Goal: Book appointment/travel/reservation

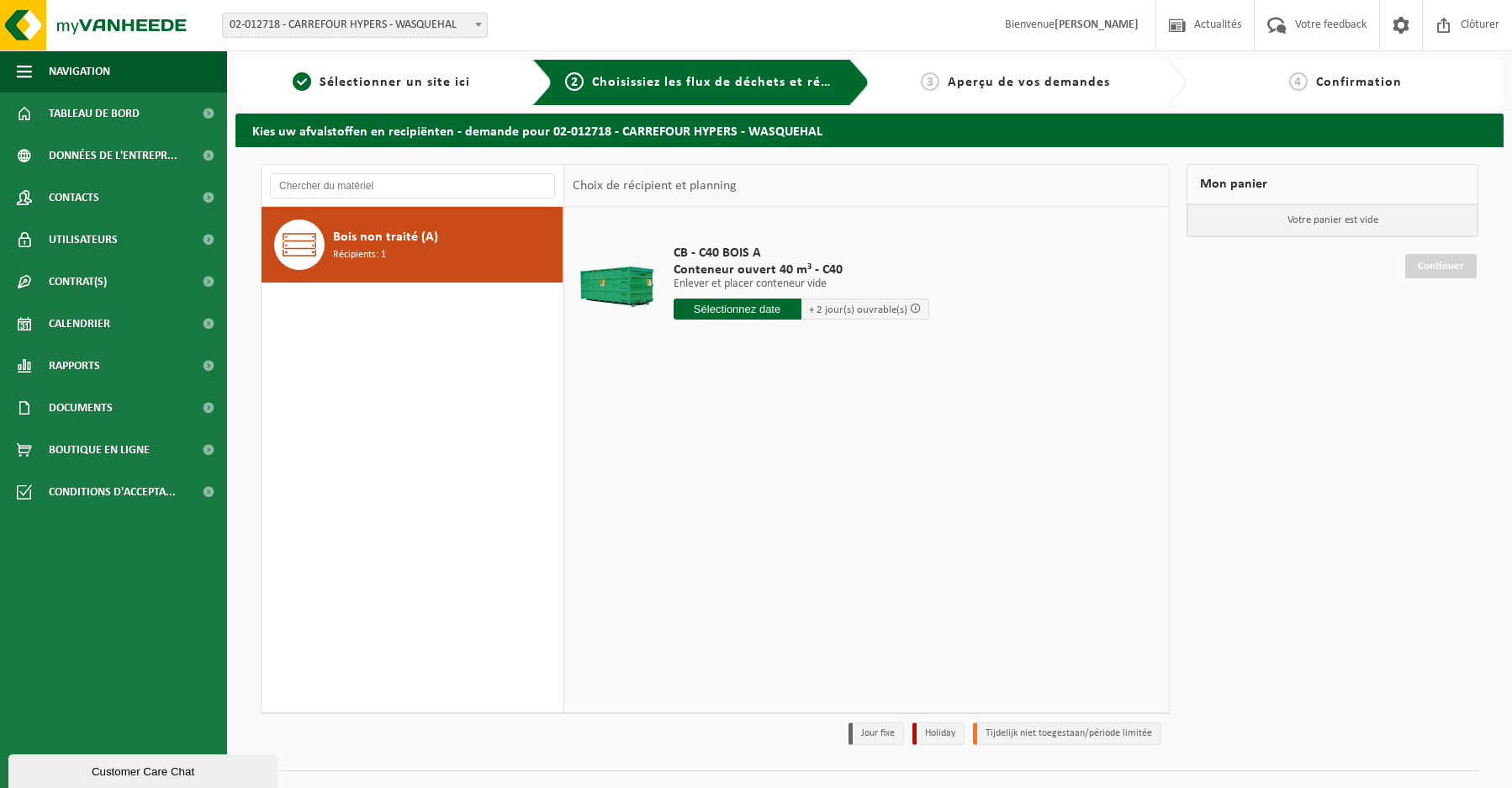
click at [767, 303] on input "text" at bounding box center [737, 309] width 127 height 21
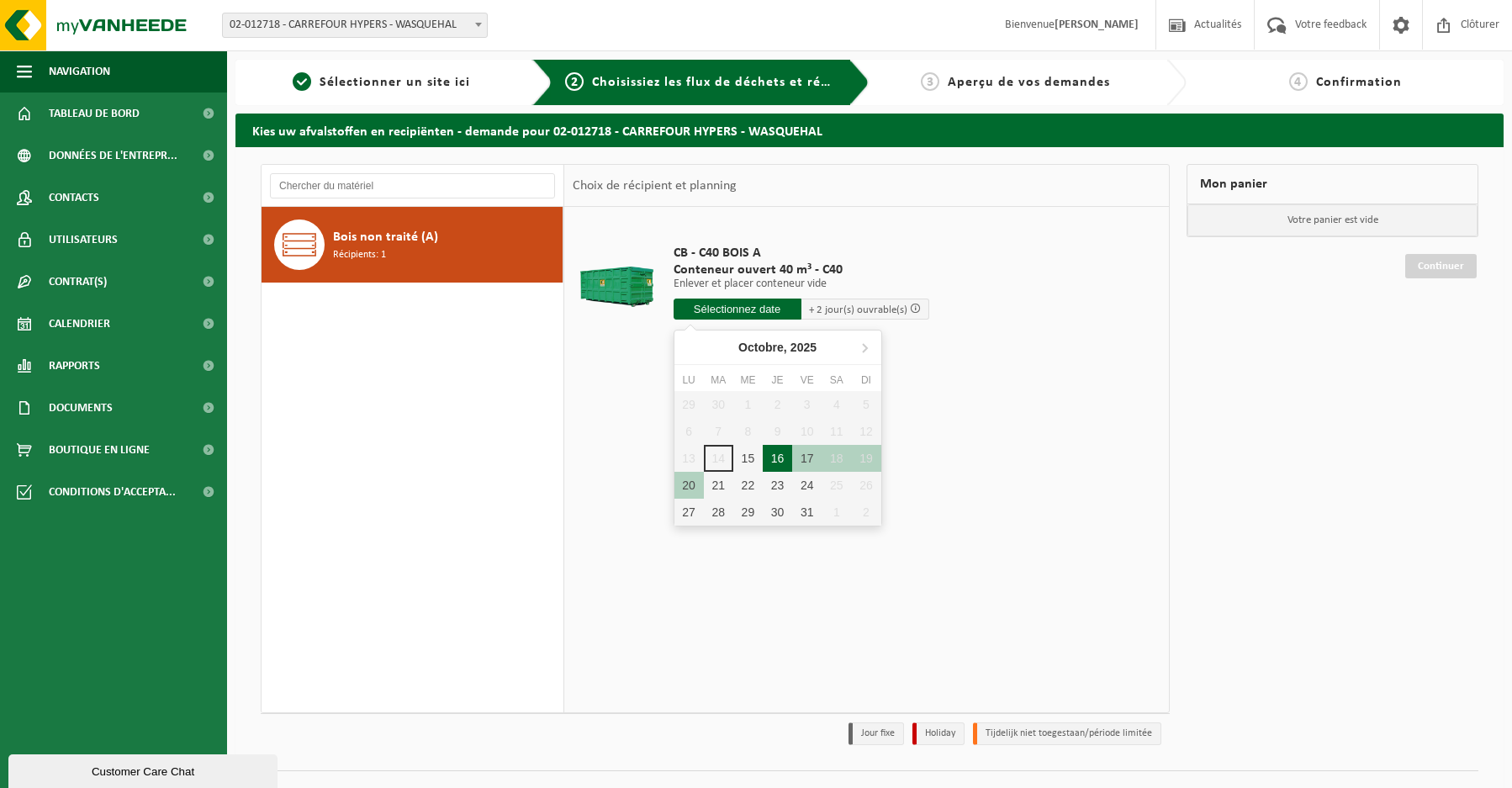
click at [767, 458] on div "16" at bounding box center [777, 457] width 29 height 27
type input "à partir de 2025-10-16"
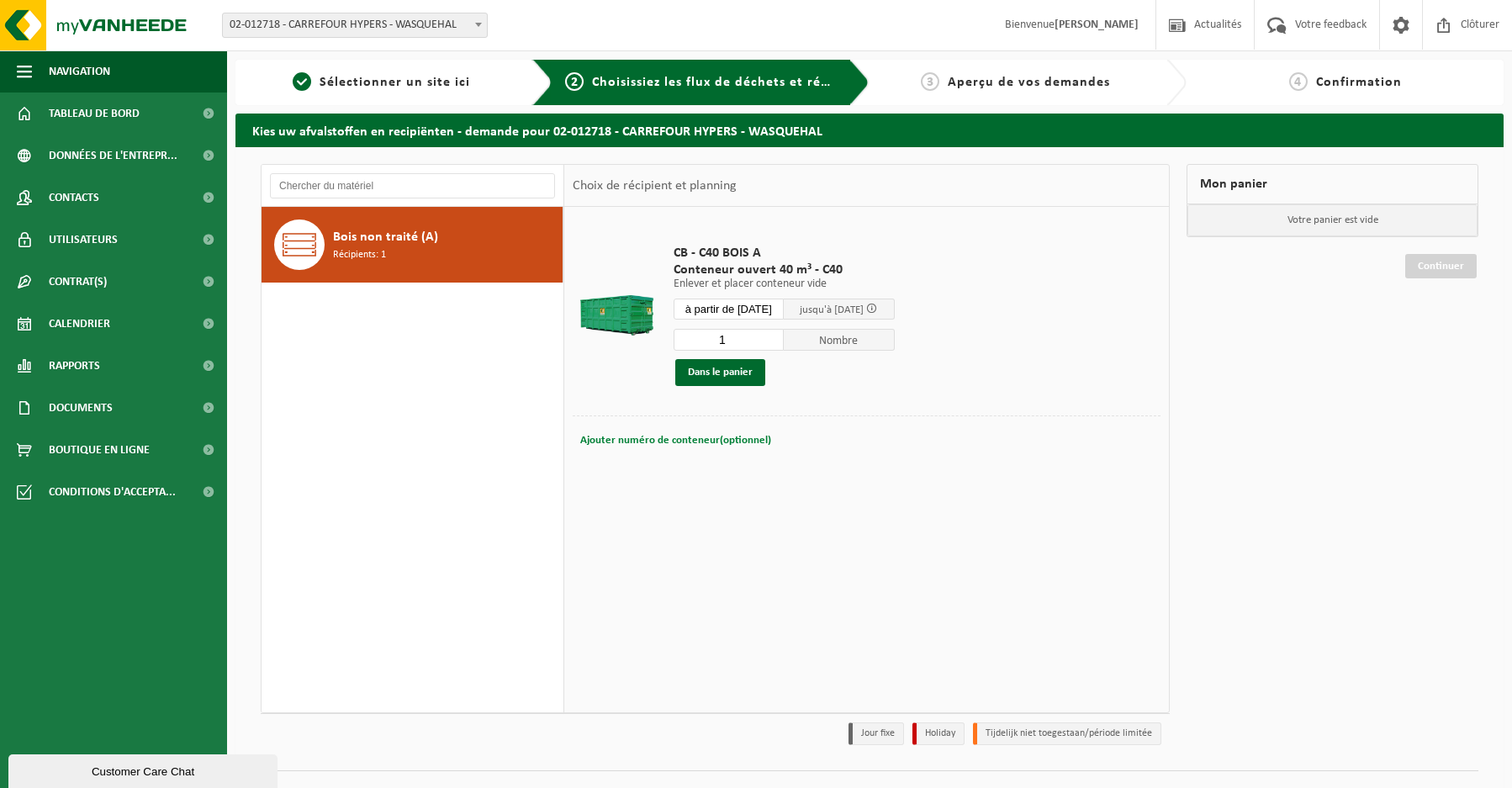
click at [751, 442] on span "Ajouter numéro de conteneur(optionnel)" at bounding box center [675, 440] width 191 height 11
type input "entre 07h et 10h30 merci"
click at [694, 368] on button "Dans le panier" at bounding box center [720, 372] width 90 height 27
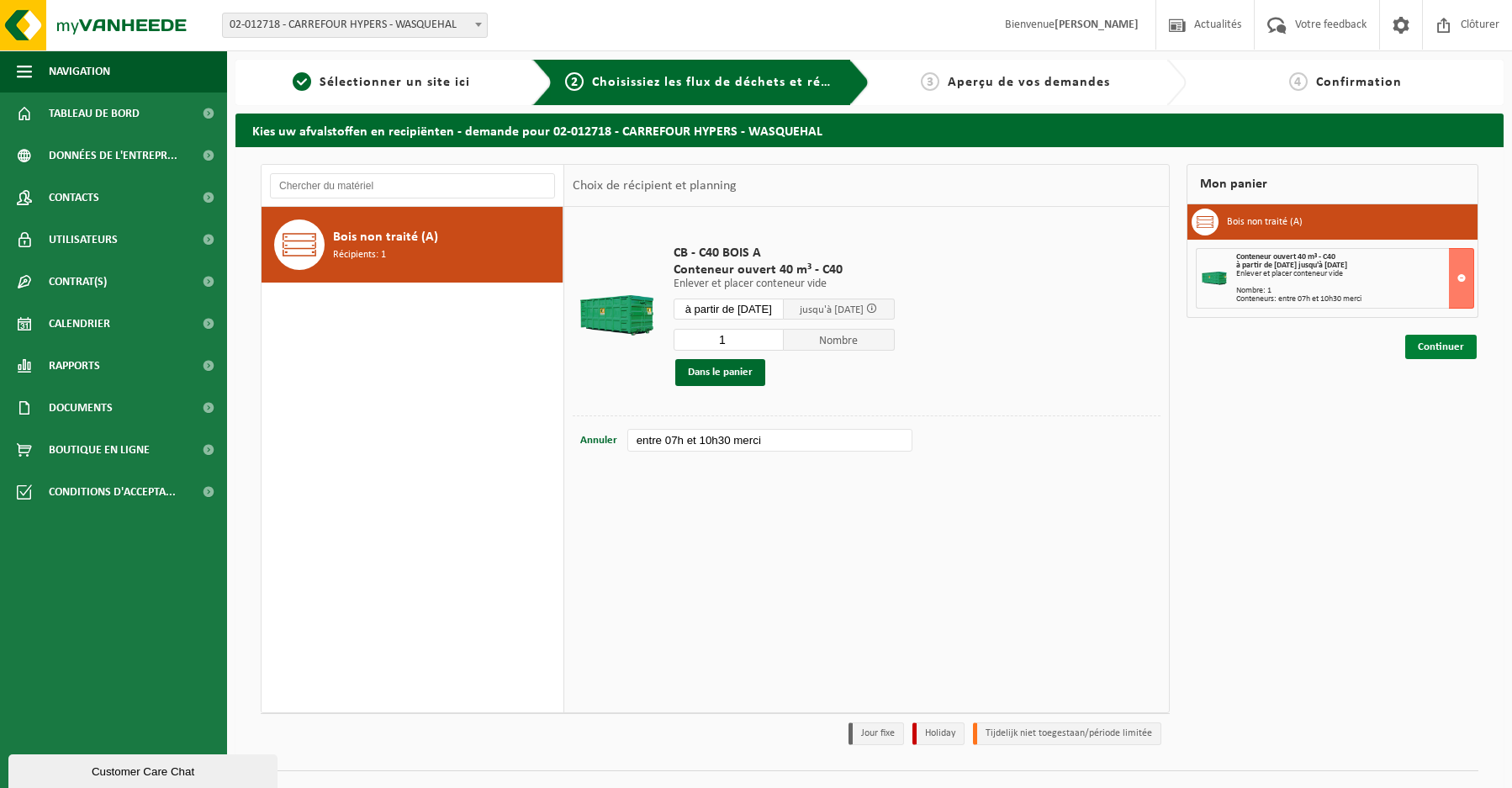
click at [1448, 351] on link "Continuer" at bounding box center [1441, 346] width 71 height 25
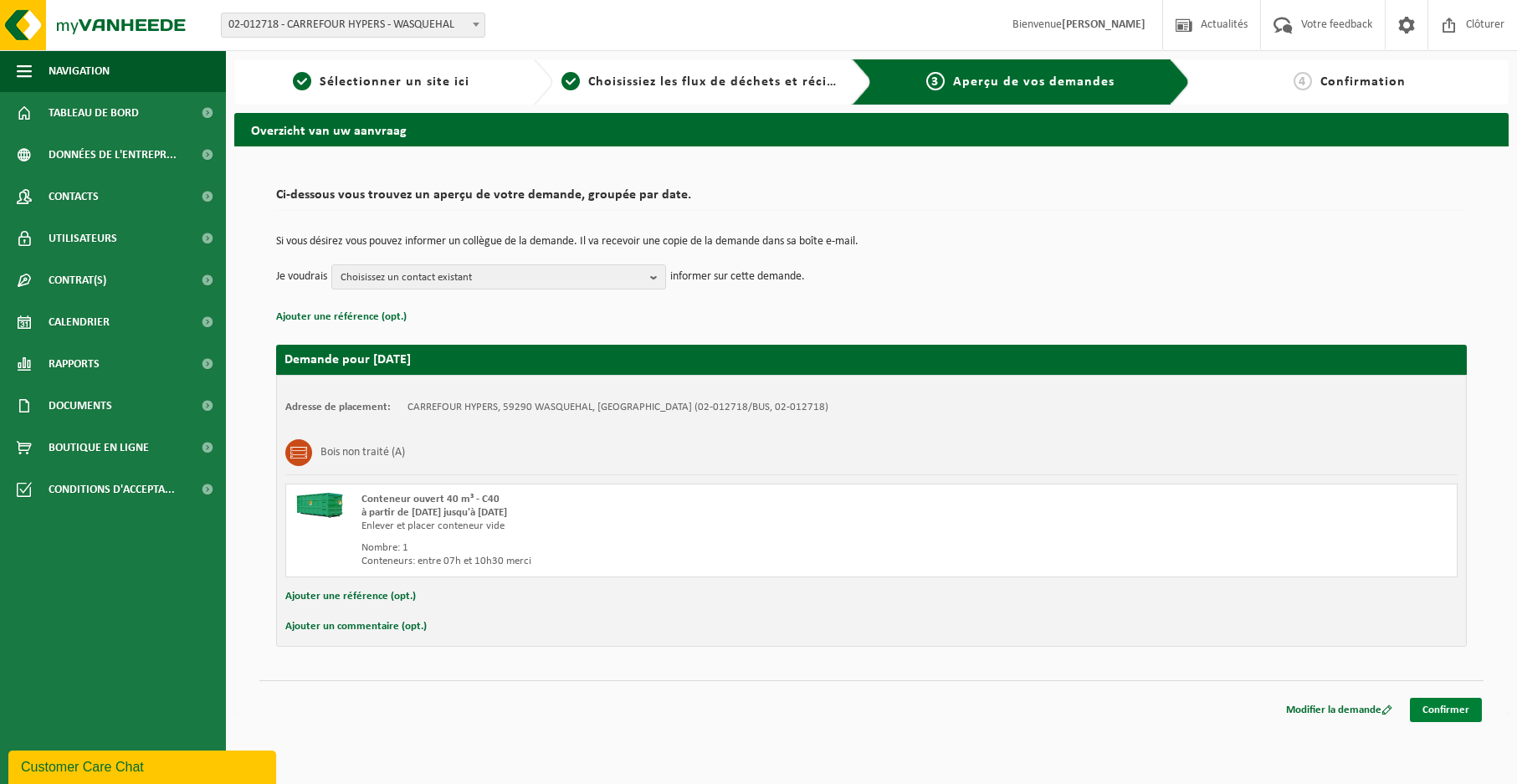
click at [1455, 710] on link "Confirmer" at bounding box center [1445, 709] width 72 height 25
